Goal: Navigation & Orientation: Find specific page/section

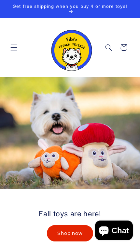
click at [8, 54] on span "Menu" at bounding box center [13, 47] width 15 height 15
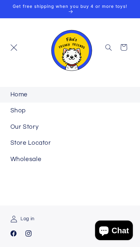
click at [70, 123] on link "Our Story" at bounding box center [70, 126] width 140 height 15
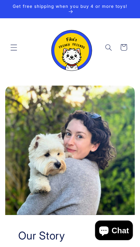
click at [12, 45] on icon "Menu" at bounding box center [13, 47] width 7 height 7
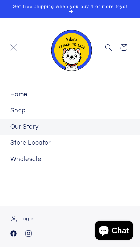
click at [50, 139] on link "Store Locator" at bounding box center [70, 142] width 140 height 15
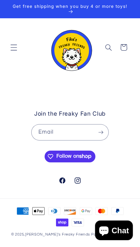
click at [31, 87] on stockist-store-locator at bounding box center [70, 87] width 140 height 0
click at [63, 87] on stockist-store-locator at bounding box center [70, 87] width 140 height 0
click at [85, 87] on stockist-store-locator at bounding box center [70, 87] width 140 height 0
click at [76, 87] on stockist-store-locator at bounding box center [70, 87] width 140 height 0
click at [24, 87] on stockist-store-locator at bounding box center [70, 87] width 140 height 0
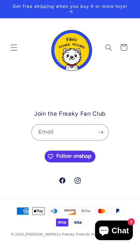
click at [112, 87] on stockist-store-locator at bounding box center [70, 87] width 140 height 0
click at [95, 87] on stockist-store-locator at bounding box center [70, 87] width 140 height 0
click at [94, 87] on stockist-store-locator at bounding box center [70, 87] width 140 height 0
